Goal: Information Seeking & Learning: Learn about a topic

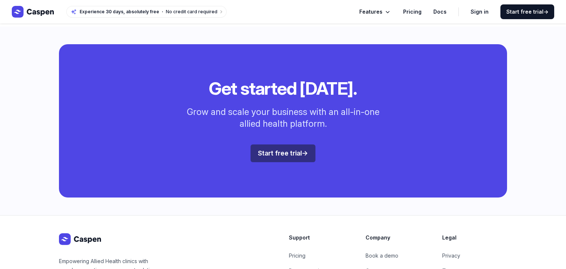
scroll to position [1944, 0]
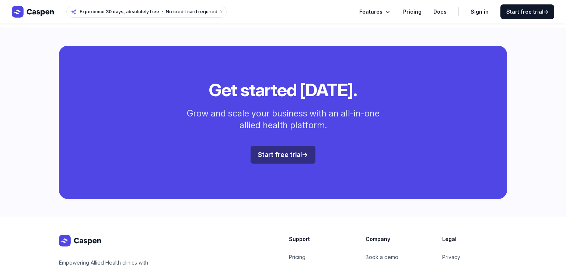
click at [388, 14] on icon "Global" at bounding box center [387, 11] width 7 height 7
